Goal: Find specific fact: Find specific fact

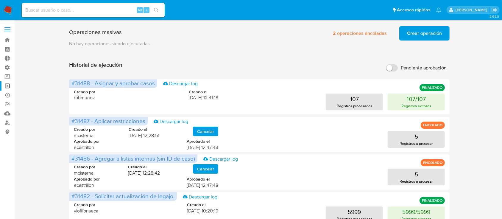
click at [3, 27] on label at bounding box center [7, 29] width 15 height 12
click at [0, 0] on input "checkbox" at bounding box center [0, 0] width 0 height 0
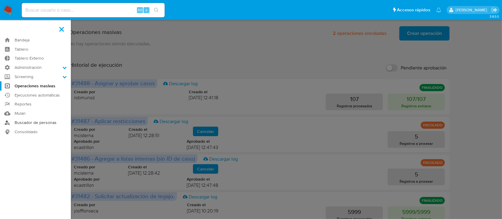
click at [31, 122] on link "Buscador de personas" at bounding box center [35, 122] width 71 height 9
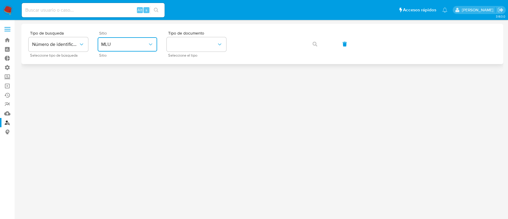
click at [141, 42] on span "MLU" at bounding box center [124, 44] width 46 height 6
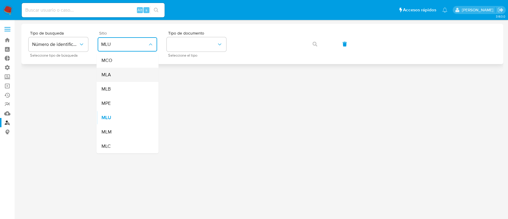
click at [142, 72] on div "MLA" at bounding box center [125, 75] width 49 height 14
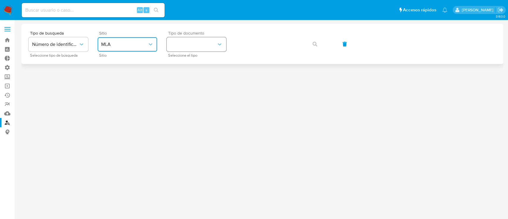
click at [192, 49] on button "identificationType" at bounding box center [197, 44] width 60 height 14
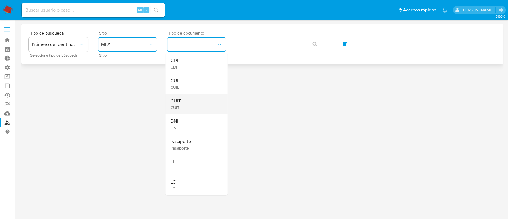
click at [192, 97] on div "CUIT CUIT" at bounding box center [194, 104] width 49 height 20
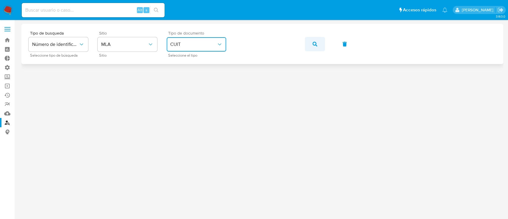
click at [312, 43] on icon "button" at bounding box center [314, 44] width 5 height 5
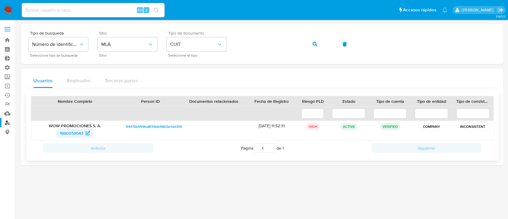
click at [65, 133] on span "1690059543" at bounding box center [72, 133] width 24 height 10
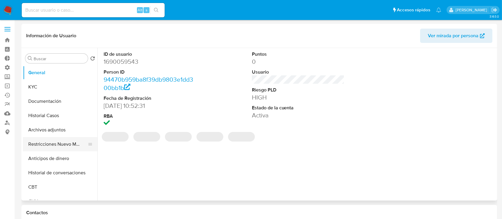
click at [45, 147] on button "Restricciones Nuevo Mundo" at bounding box center [58, 144] width 70 height 14
select select "10"
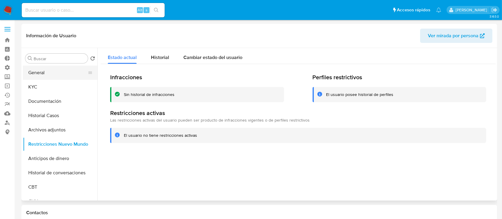
click at [45, 77] on button "General" at bounding box center [58, 72] width 70 height 14
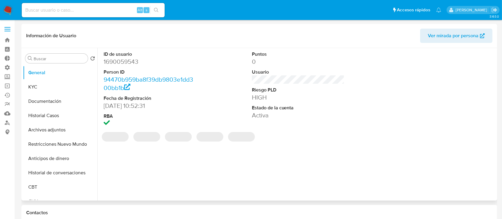
click at [117, 60] on dd "1690059543" at bounding box center [150, 61] width 93 height 8
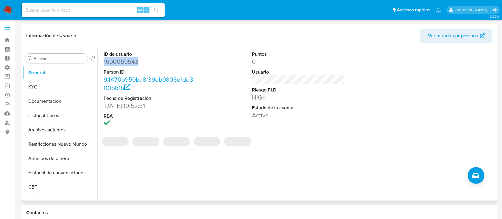
copy dd "1690059543"
